Goal: Task Accomplishment & Management: Complete application form

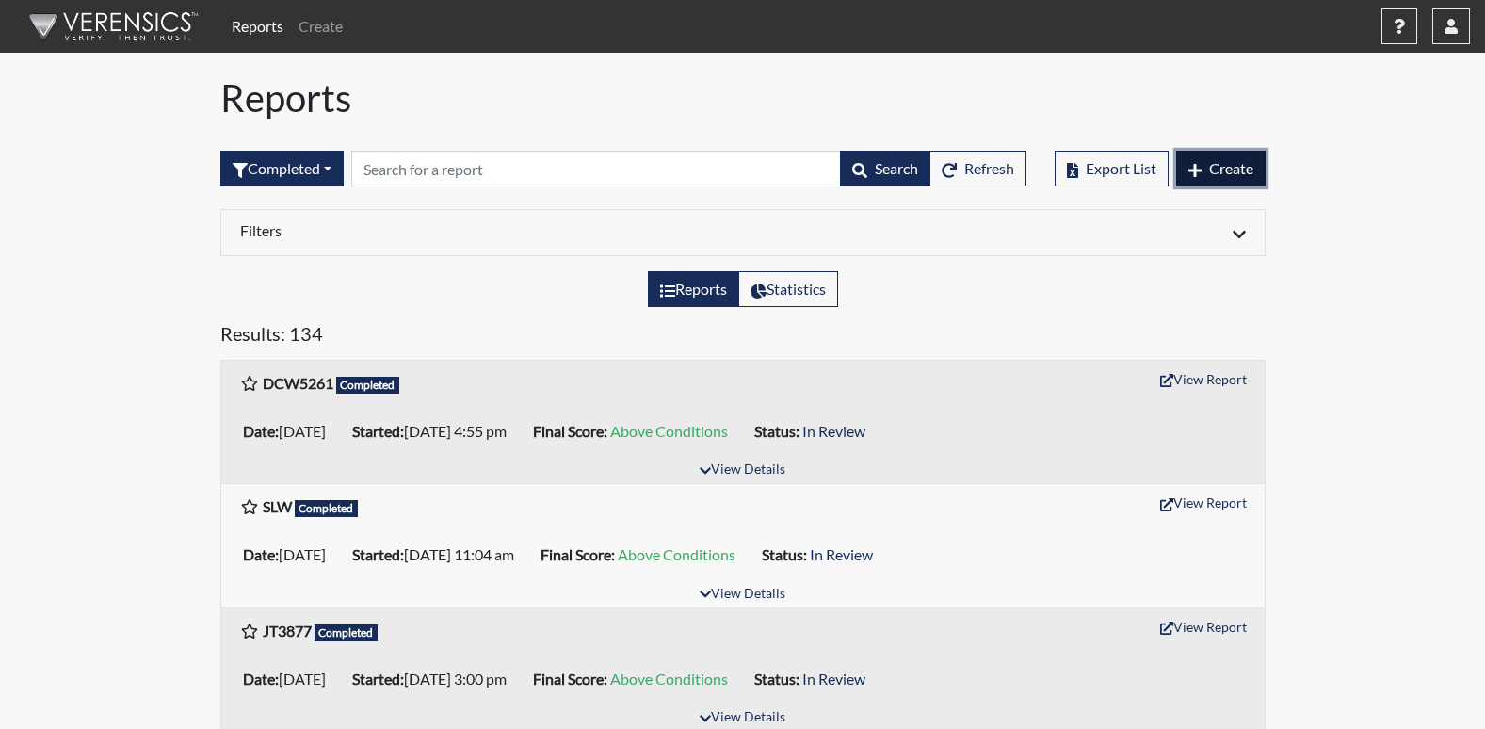
click at [1204, 164] on button "Create" at bounding box center [1220, 169] width 89 height 36
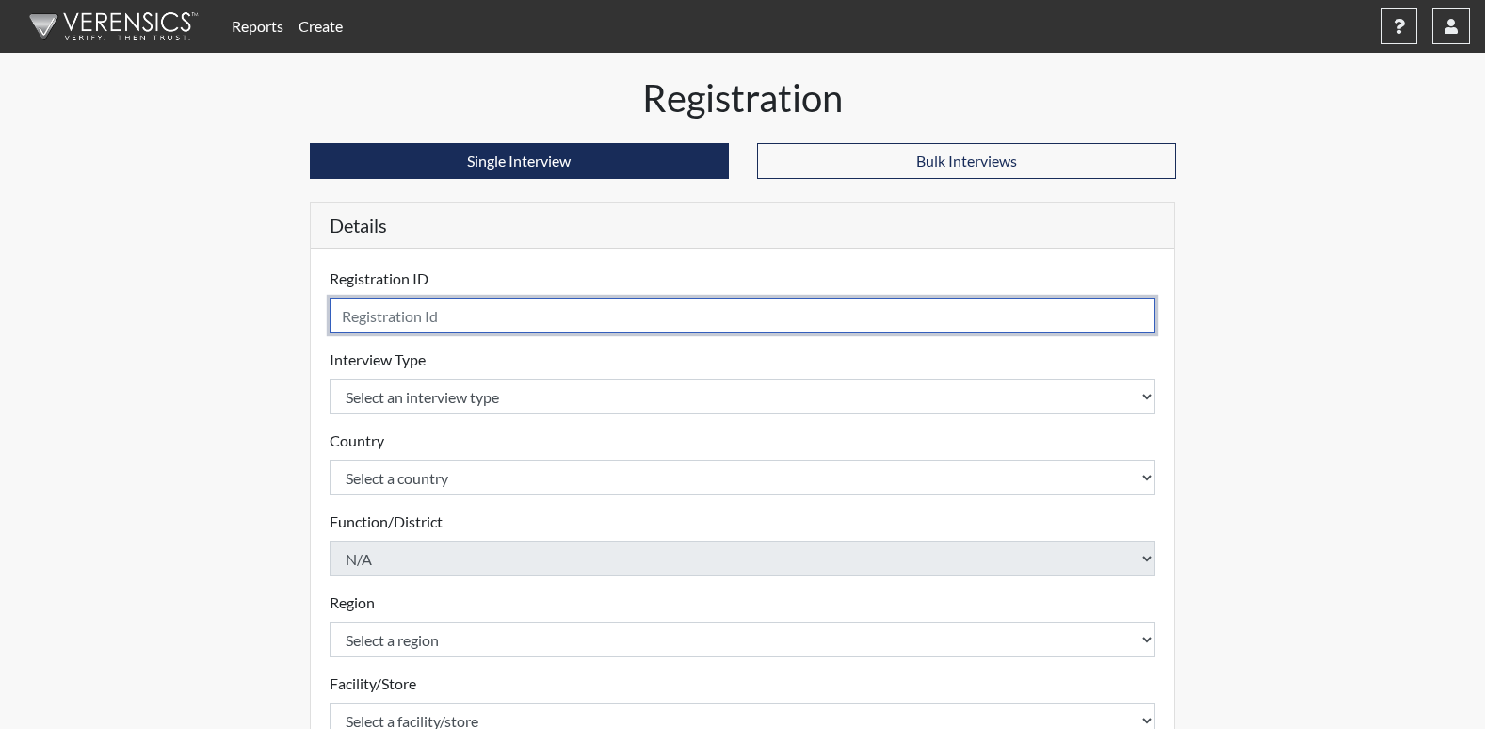
click at [457, 317] on input "text" at bounding box center [743, 316] width 827 height 36
type input "SJS4253"
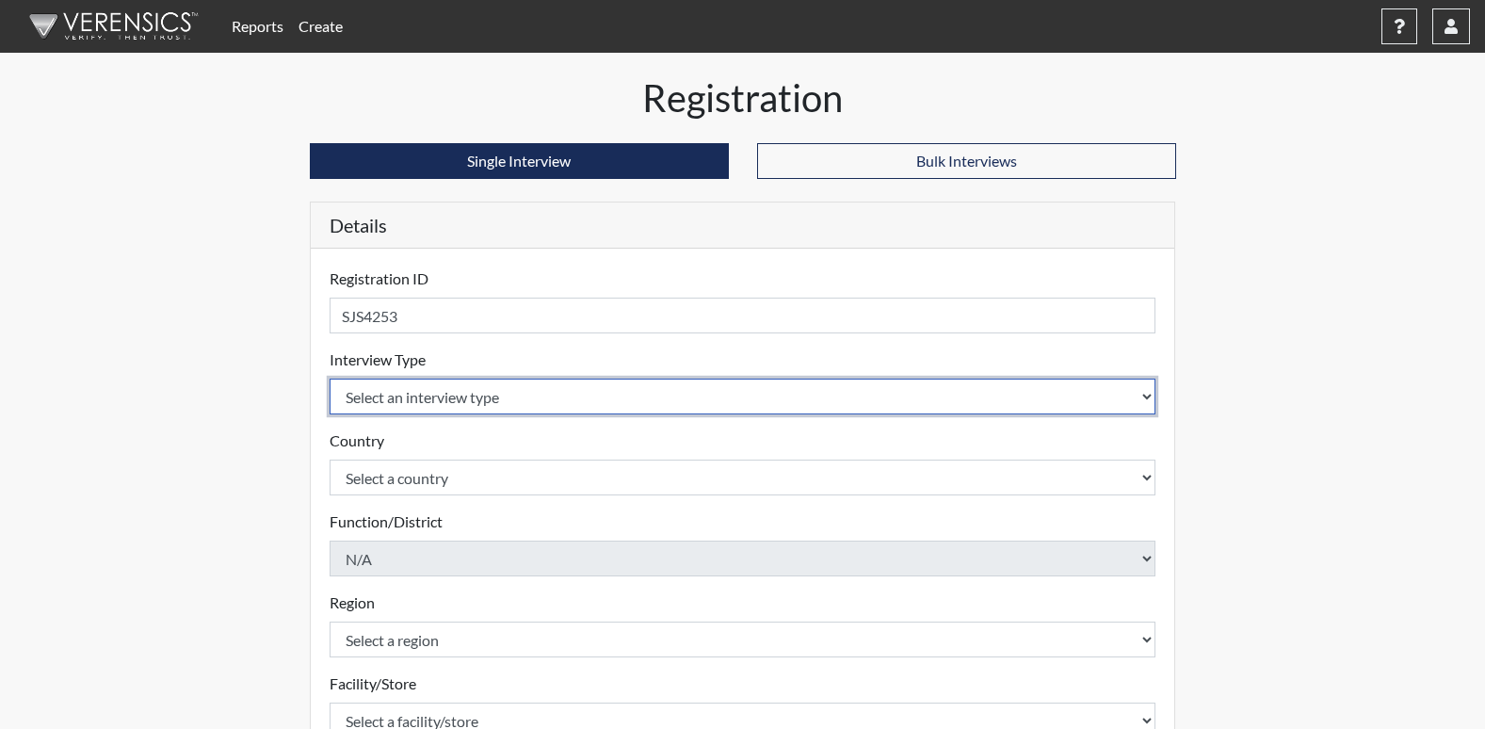
click at [466, 397] on select "Select an interview type Corrections Pre-Employment" at bounding box center [743, 396] width 827 height 36
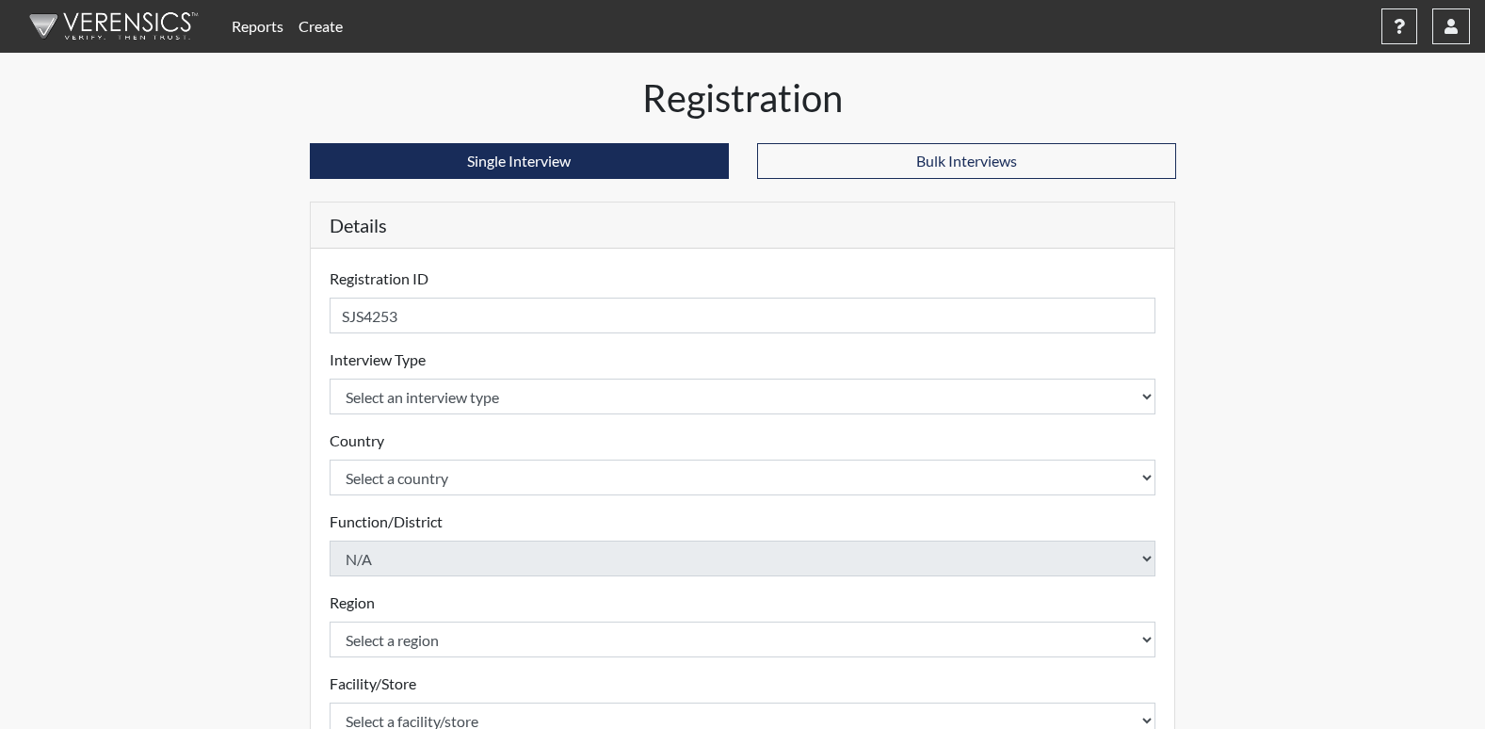
click at [573, 422] on form "Registration ID SJS4253 Please provide a registration ID. Interview Type Select…" at bounding box center [743, 604] width 827 height 675
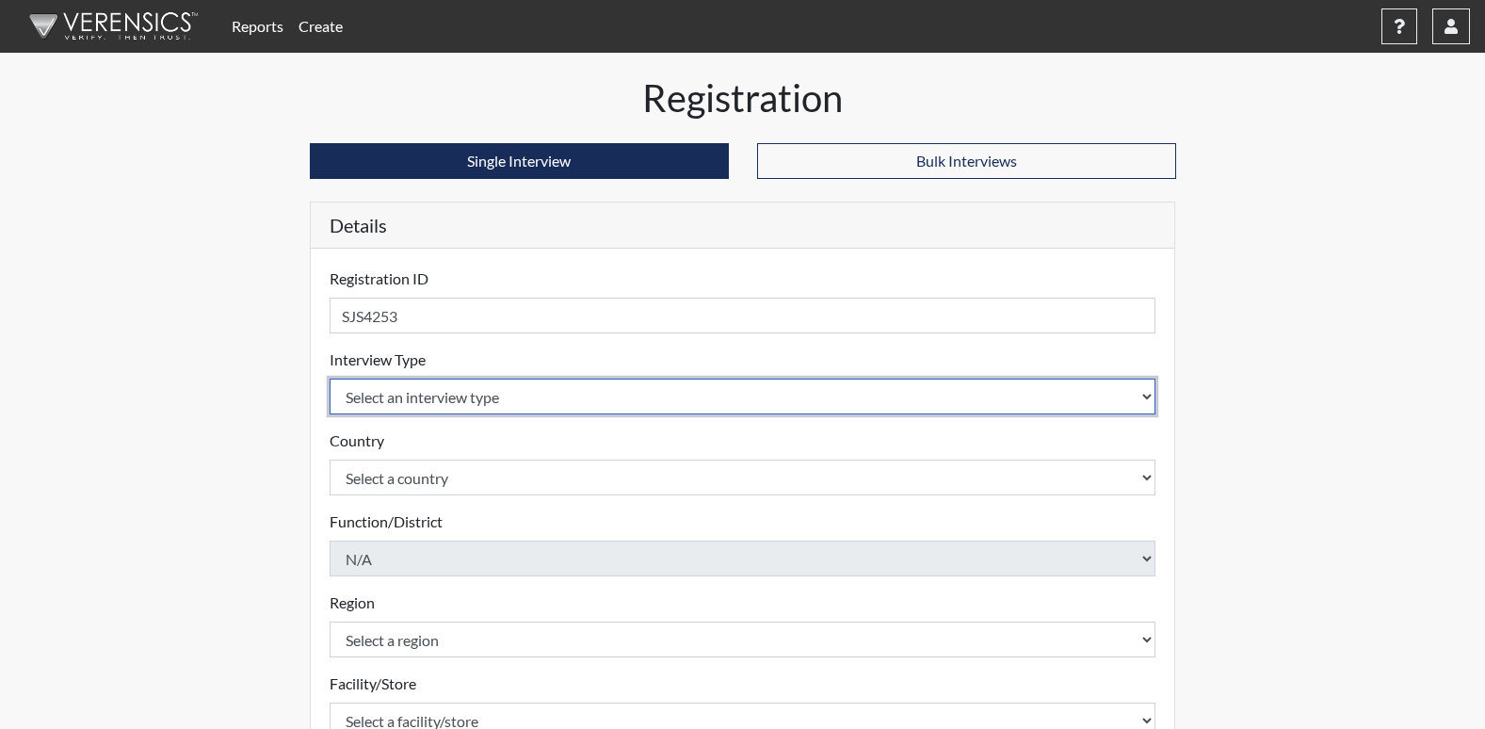
click at [625, 394] on select "Select an interview type Corrections Pre-Employment" at bounding box center [743, 396] width 827 height 36
select select "ff733e93-e1bf-11ea-9c9f-0eff0cf7eb8f"
click at [330, 378] on select "Select an interview type Corrections Pre-Employment" at bounding box center [743, 396] width 827 height 36
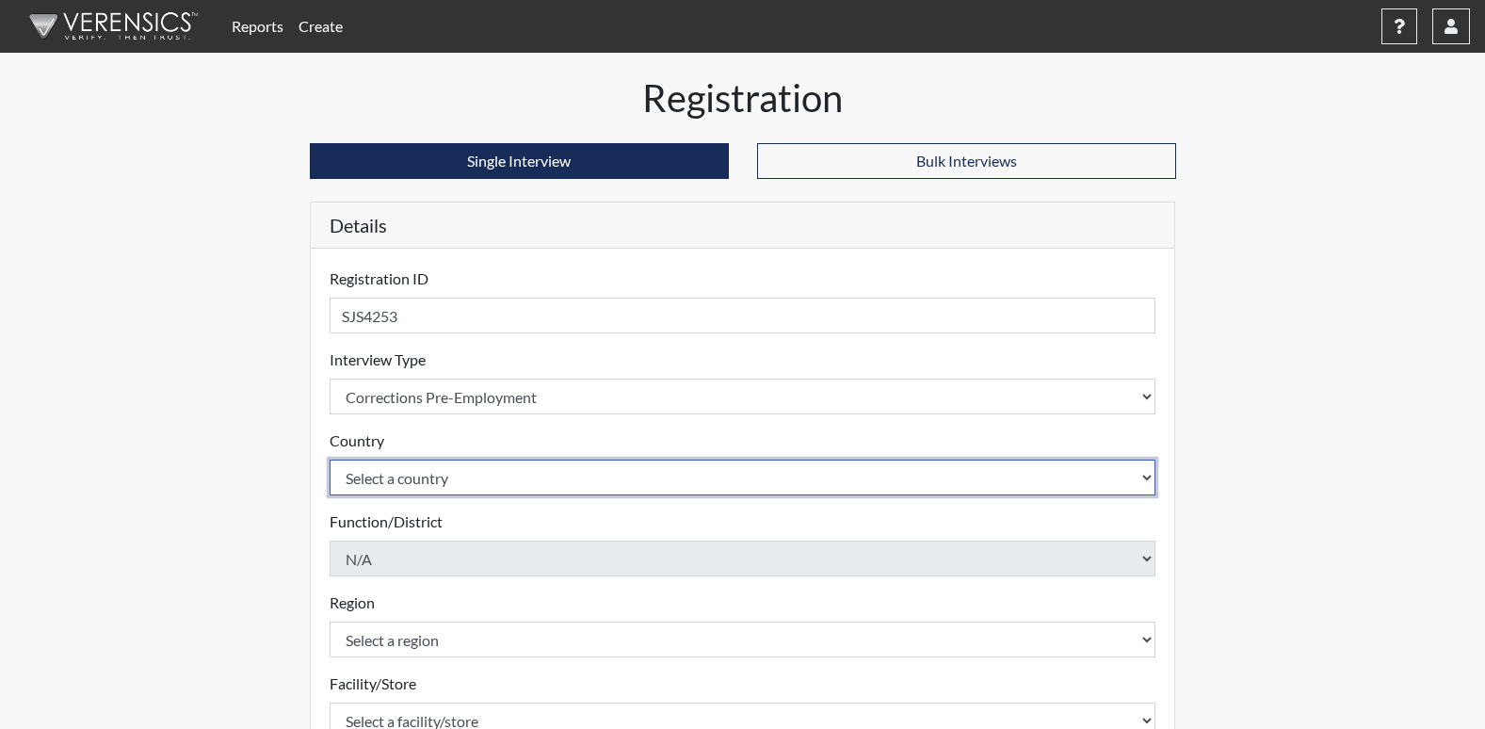
click at [467, 477] on select "Select a country [GEOGRAPHIC_DATA] [GEOGRAPHIC_DATA]" at bounding box center [743, 477] width 827 height 36
select select "united-states-of-[GEOGRAPHIC_DATA]"
click at [330, 459] on select "Select a country [GEOGRAPHIC_DATA] [GEOGRAPHIC_DATA]" at bounding box center [743, 477] width 827 height 36
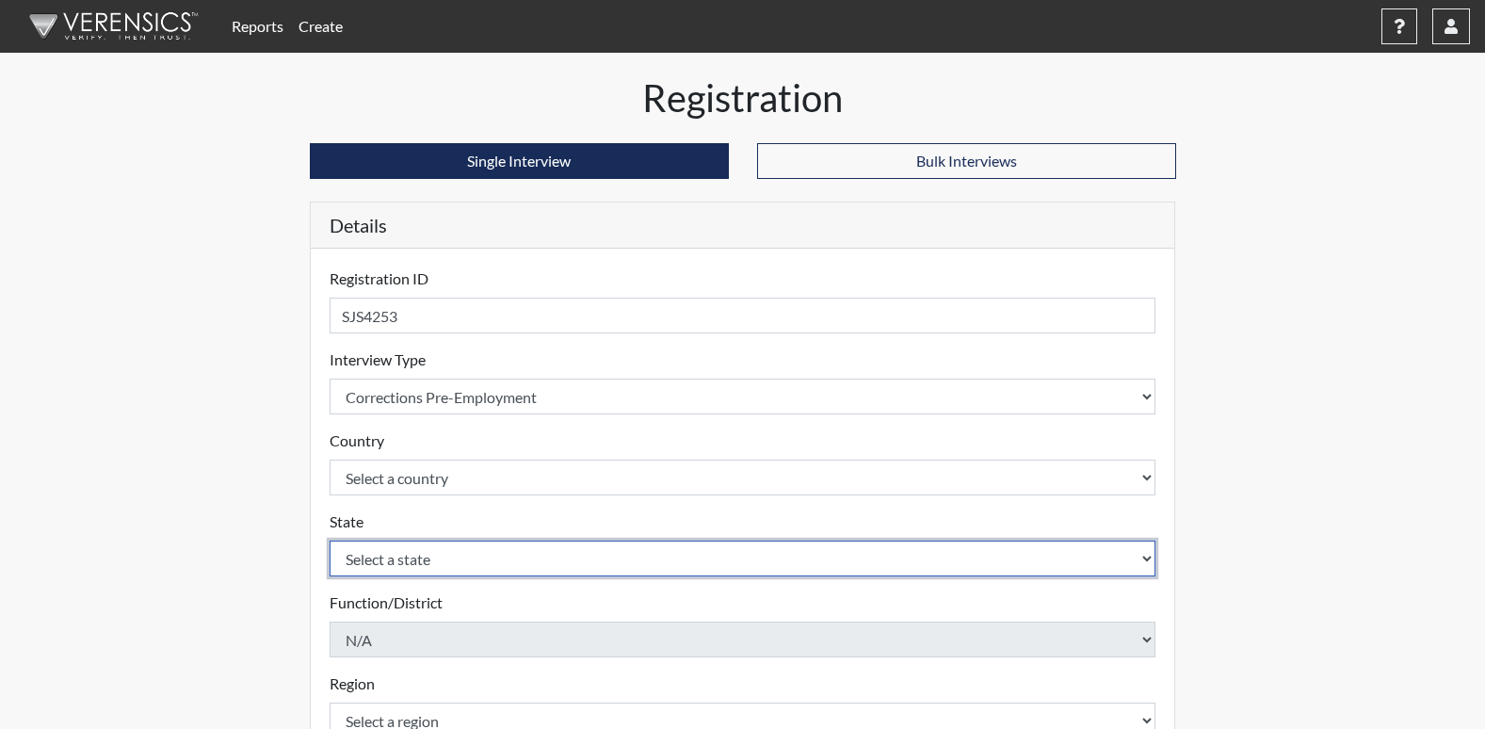
click at [416, 568] on select "Select a state [US_STATE] [US_STATE] [US_STATE] [US_STATE] [US_STATE] [US_STATE…" at bounding box center [743, 558] width 827 height 36
click at [433, 561] on select "Select a state [US_STATE] [US_STATE] [US_STATE] [US_STATE] [US_STATE] [US_STATE…" at bounding box center [743, 558] width 827 height 36
select select "GA"
click at [330, 540] on select "Select a state [US_STATE] [US_STATE] [US_STATE] [US_STATE] [US_STATE] [US_STATE…" at bounding box center [743, 558] width 827 height 36
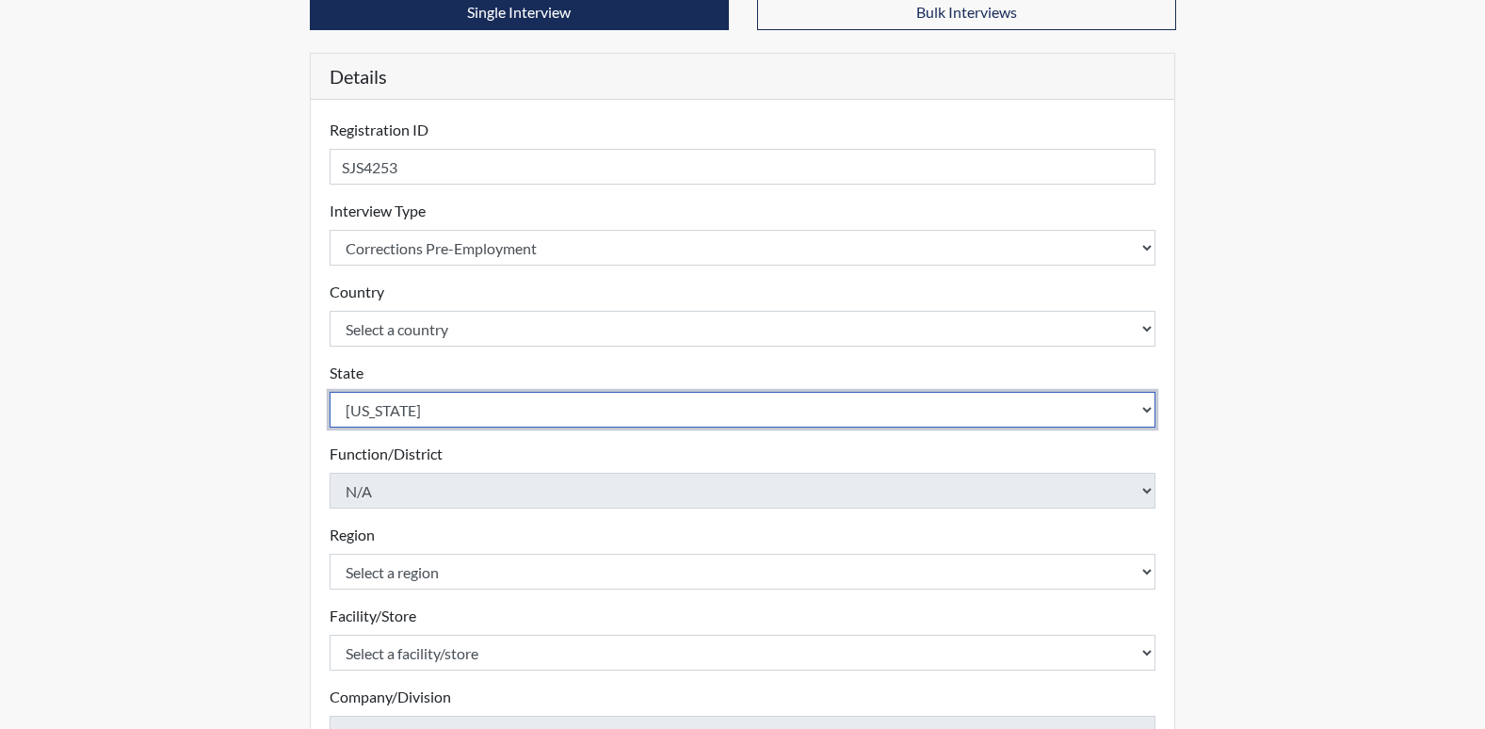
scroll to position [188, 0]
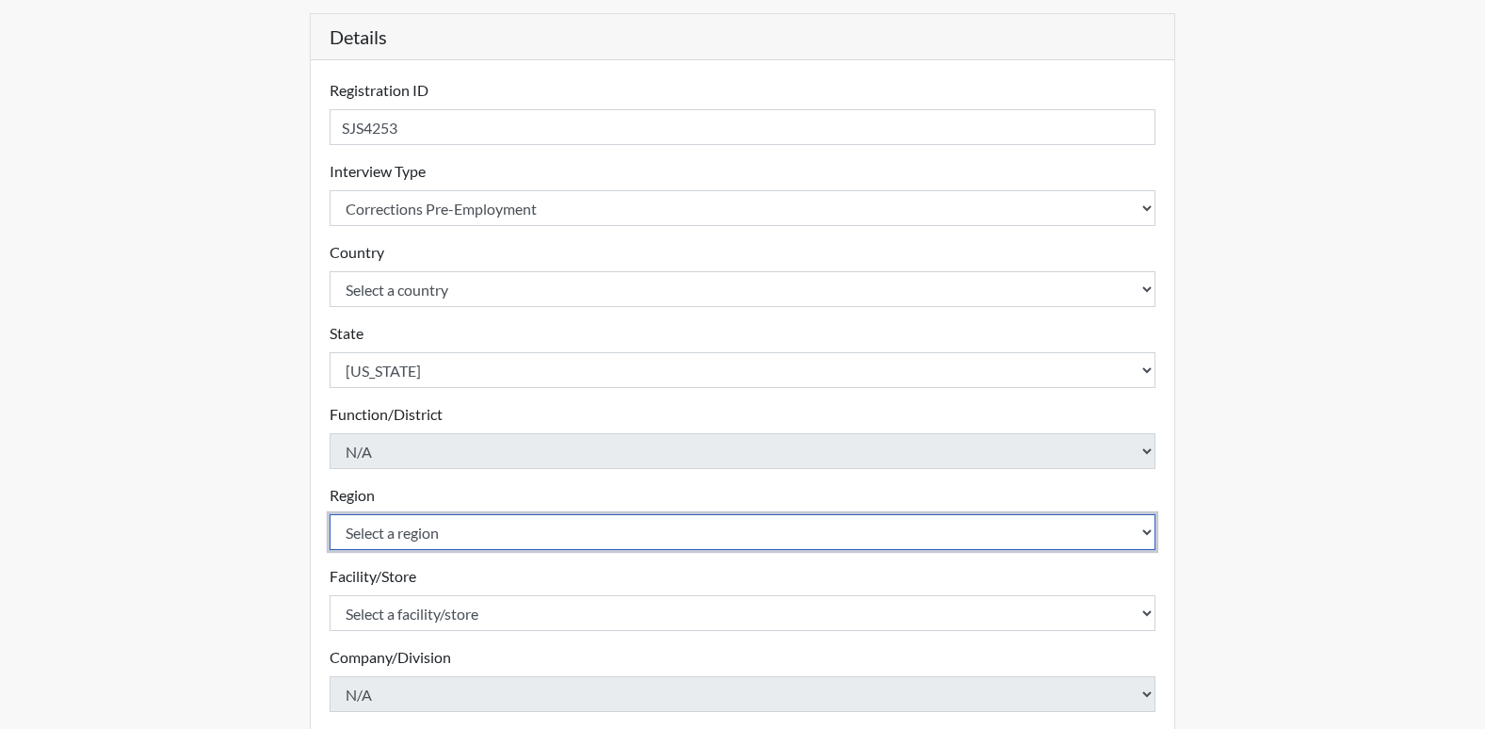
click at [404, 536] on select "Select a region [GEOGRAPHIC_DATA]" at bounding box center [743, 532] width 827 height 36
select select "8bdab1f8-09d2-48bf-ae6d-f2dae3084107"
click at [330, 514] on select "Select a region [GEOGRAPHIC_DATA]" at bounding box center [743, 532] width 827 height 36
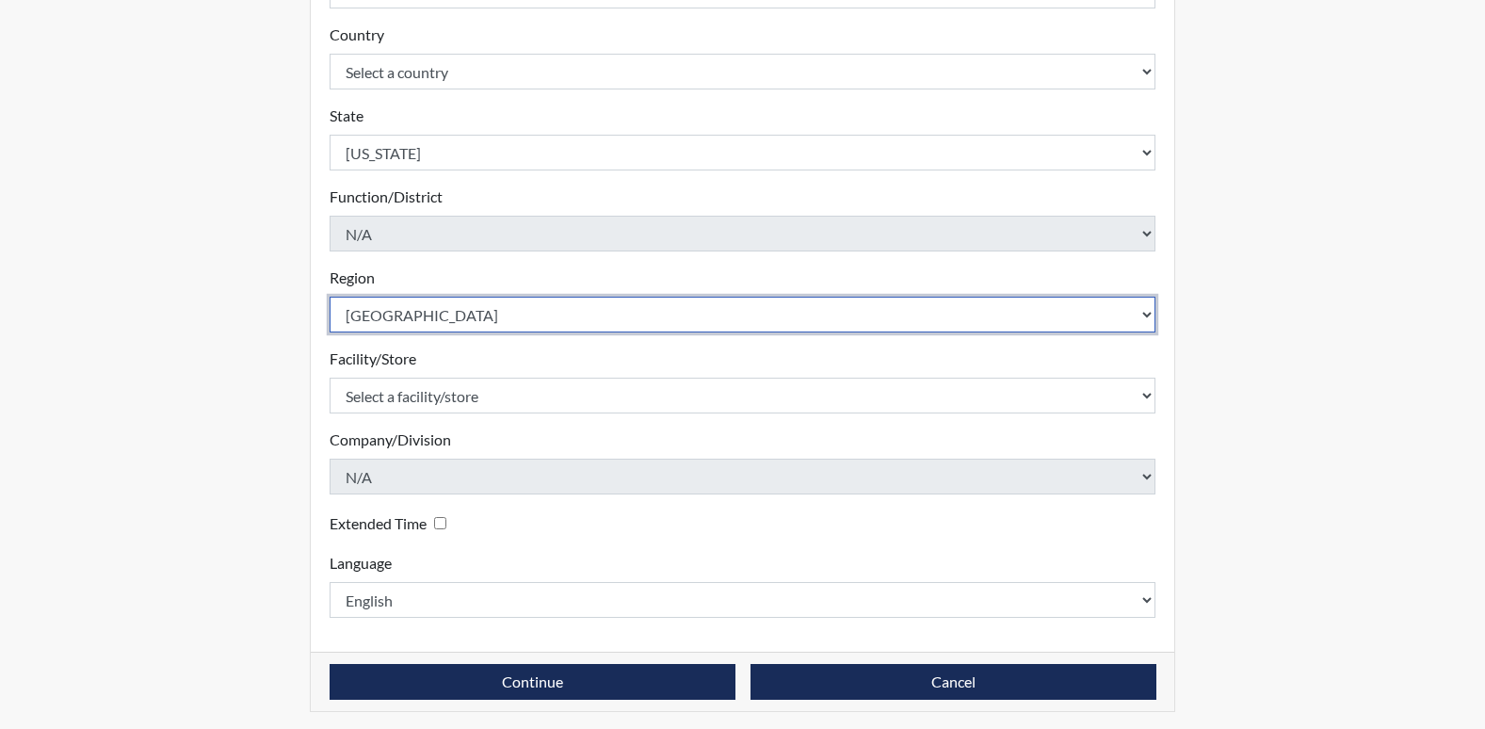
scroll to position [411, 0]
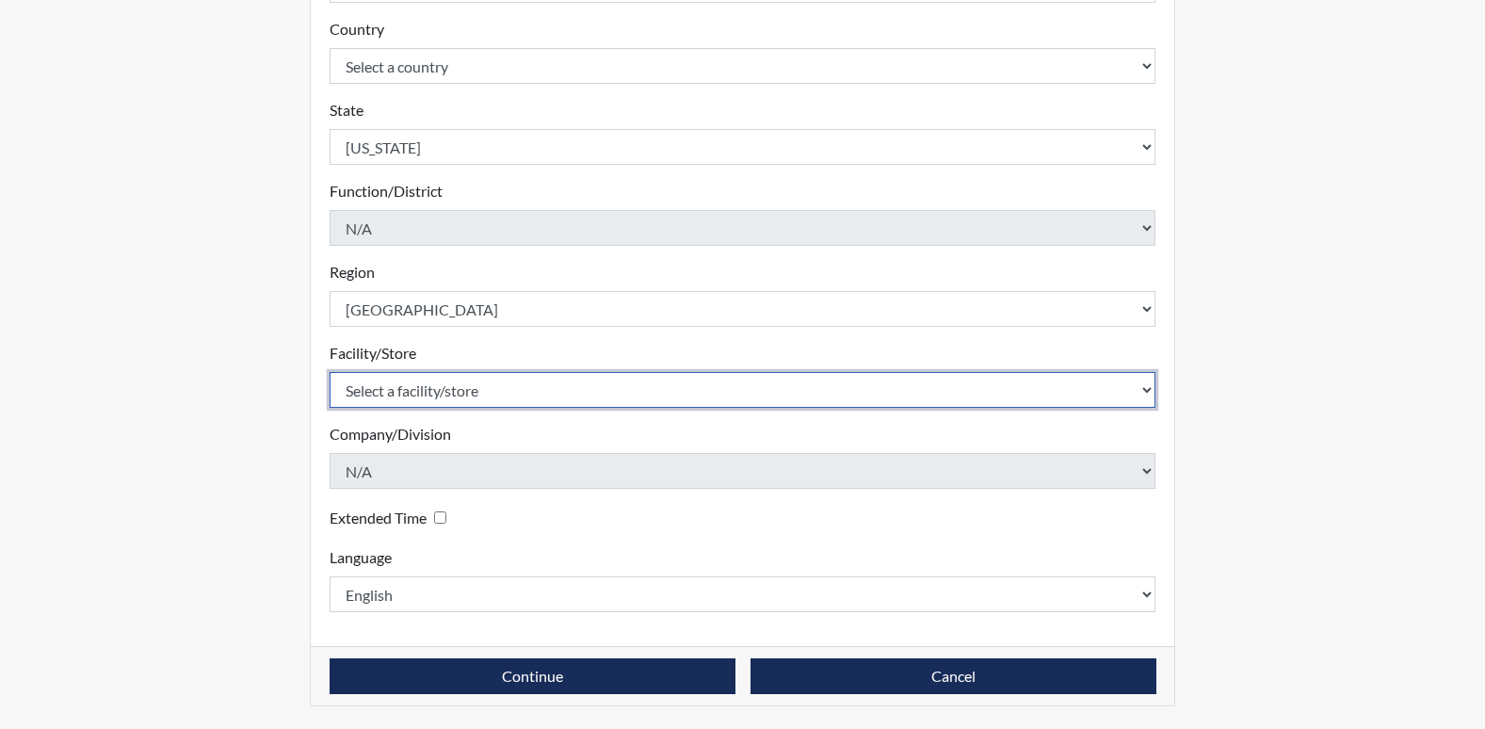
click at [426, 394] on select "Select a facility/store [US_STATE][GEOGRAPHIC_DATA]" at bounding box center [743, 390] width 827 height 36
select select "fe407943-bc9d-4ba8-82b2-0fc87c71e18f"
click at [330, 372] on select "Select a facility/store [US_STATE][GEOGRAPHIC_DATA]" at bounding box center [743, 390] width 827 height 36
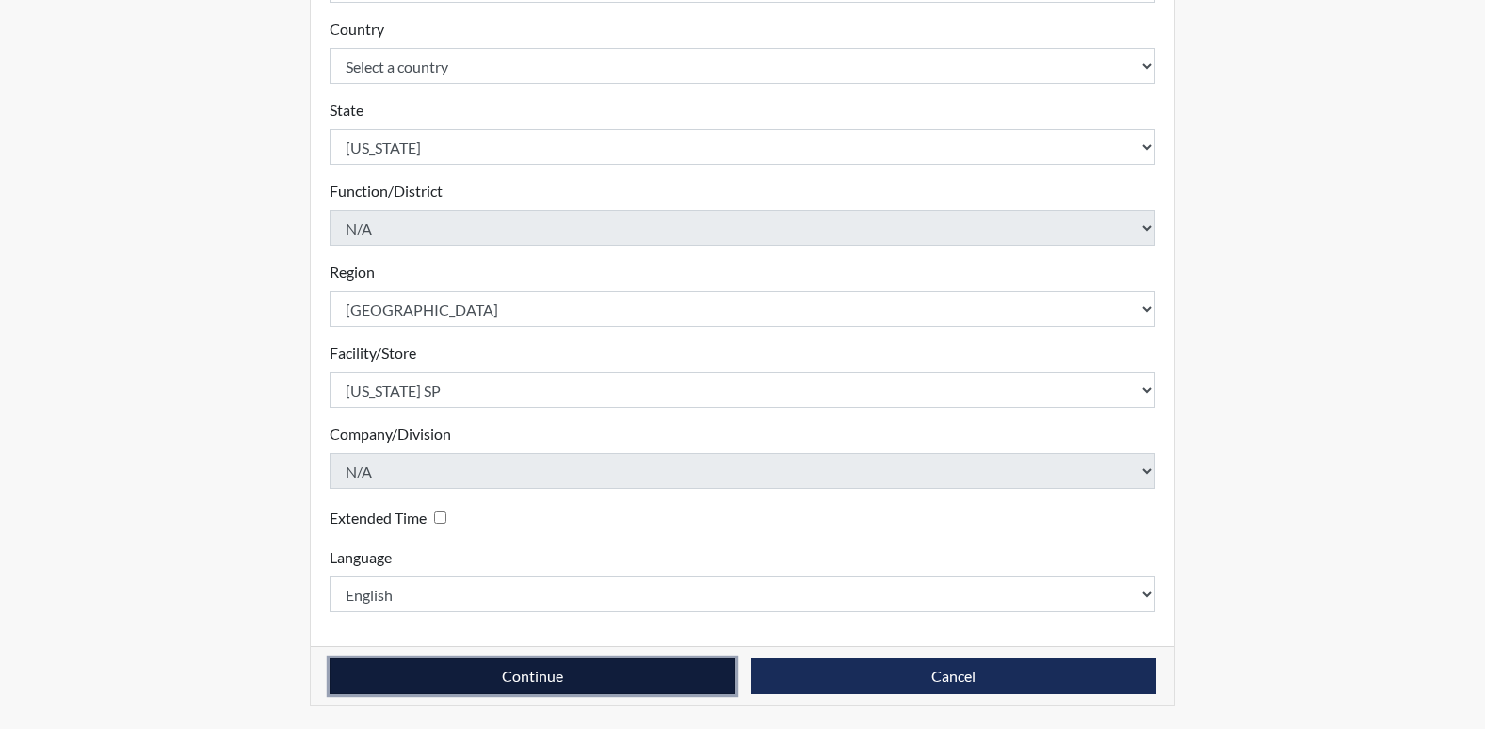
click at [555, 674] on button "Continue" at bounding box center [533, 676] width 406 height 36
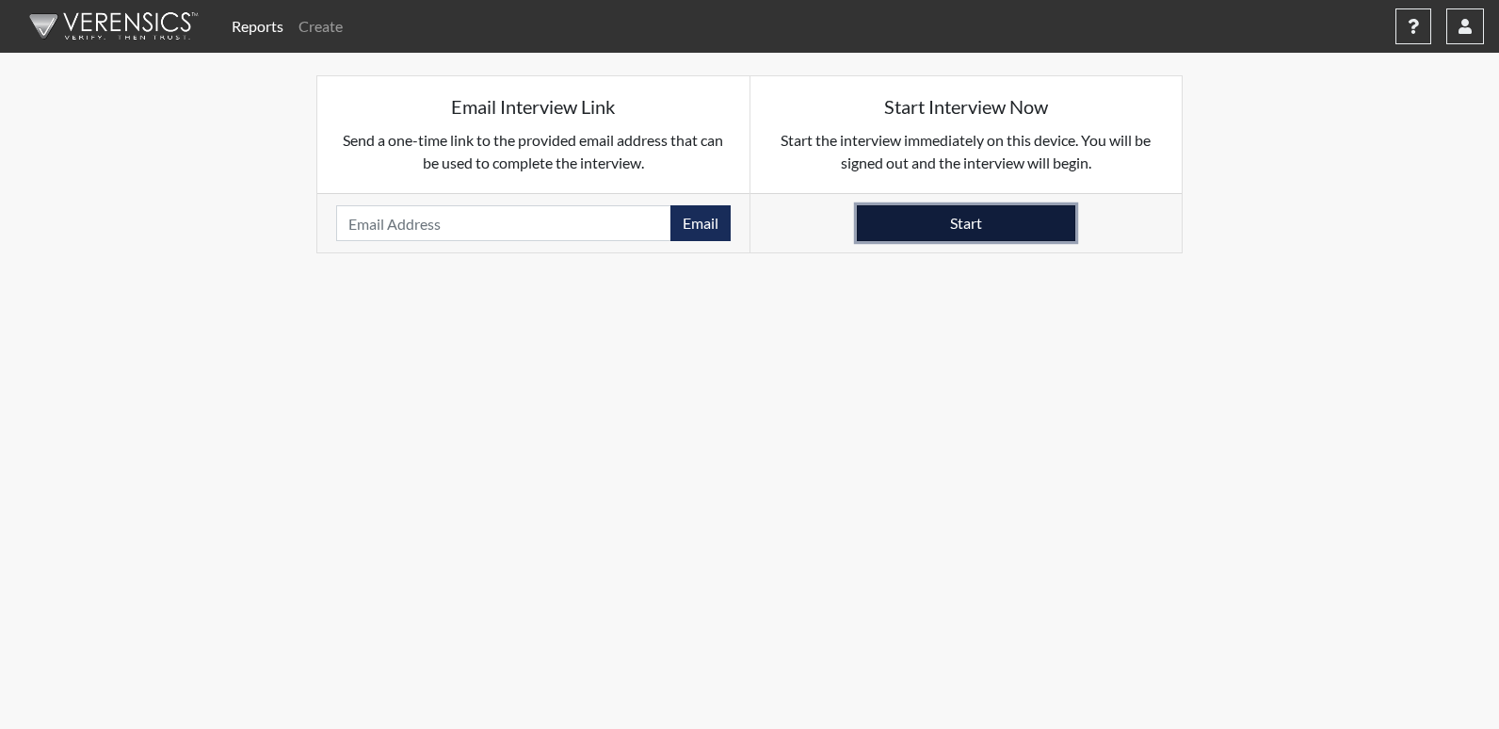
click at [948, 226] on button "Start" at bounding box center [966, 223] width 218 height 36
